Goal: Find specific page/section: Find specific page/section

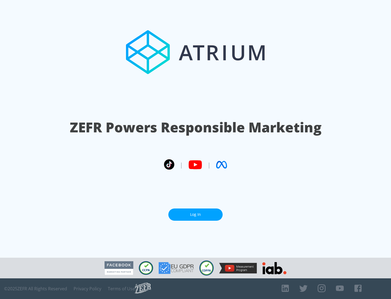
click at [196, 214] on link "Log In" at bounding box center [195, 214] width 54 height 12
